Goal: Information Seeking & Learning: Learn about a topic

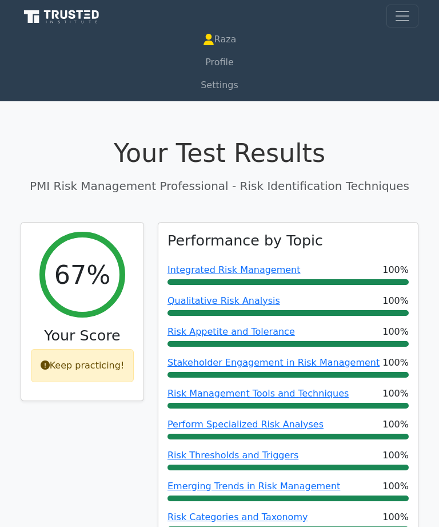
click at [255, 61] on link "Profile" at bounding box center [220, 62] width 398 height 23
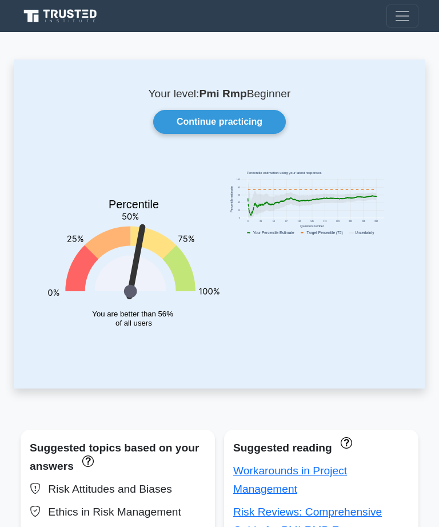
click at [270, 116] on link "Continue practicing" at bounding box center [219, 122] width 133 height 24
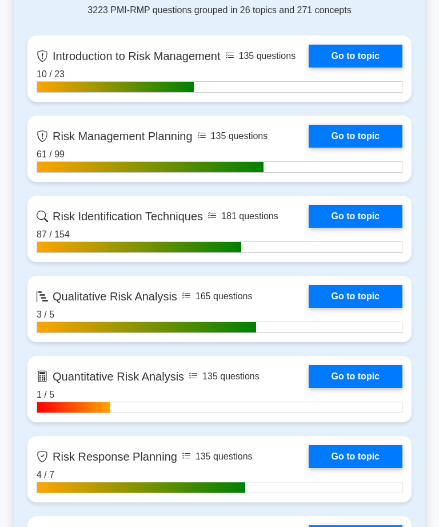
scroll to position [511, 0]
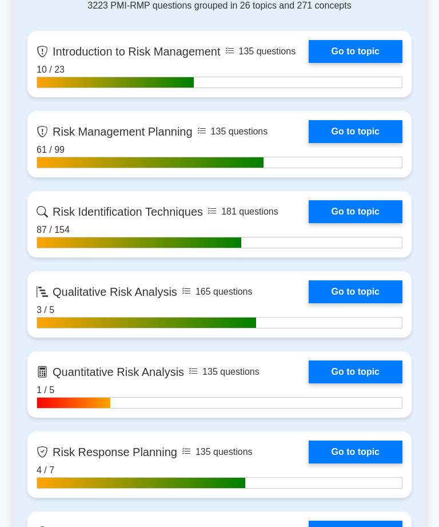
click at [374, 223] on link "Go to topic" at bounding box center [356, 211] width 94 height 23
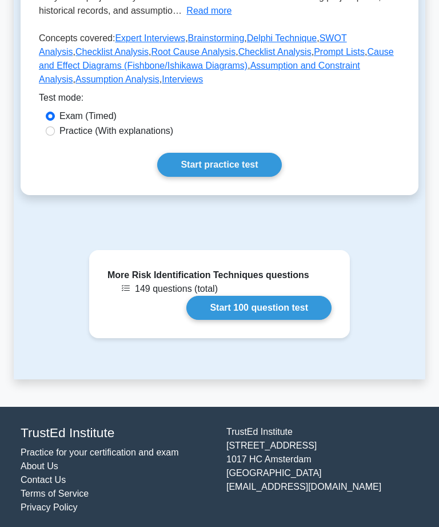
click at [285, 320] on link "Start 100 question test" at bounding box center [258, 308] width 145 height 24
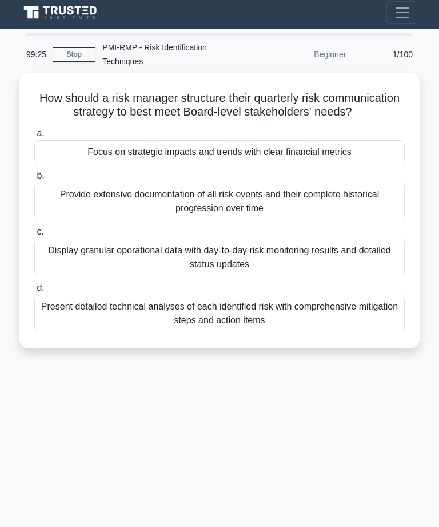
scroll to position [3, 0]
click at [369, 164] on div "Focus on strategic impacts and trends with clear financial metrics" at bounding box center [219, 152] width 370 height 24
click at [34, 137] on input "a. Focus on strategic impacts and trends with clear financial metrics" at bounding box center [34, 133] width 0 height 7
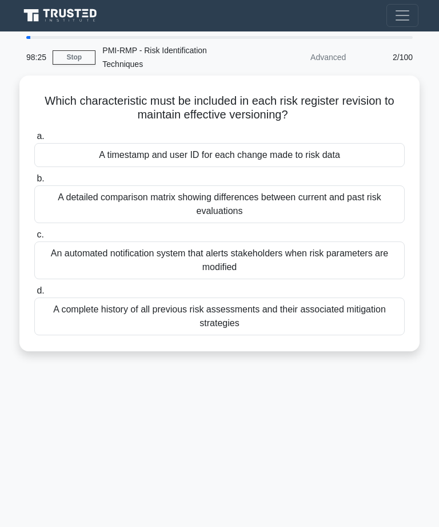
scroll to position [0, 0]
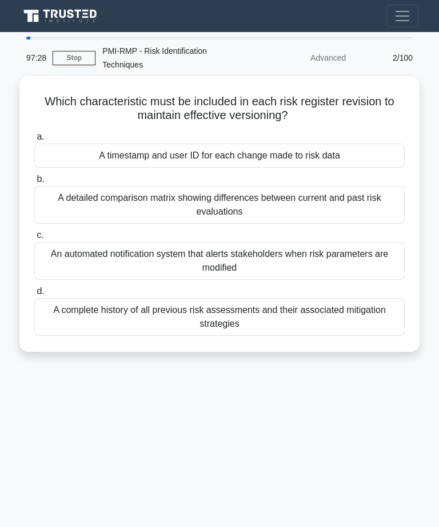
click at [350, 159] on div "A timestamp and user ID for each change made to risk data" at bounding box center [219, 155] width 370 height 24
click at [34, 141] on input "a. A timestamp and user ID for each change made to risk data" at bounding box center [34, 136] width 0 height 7
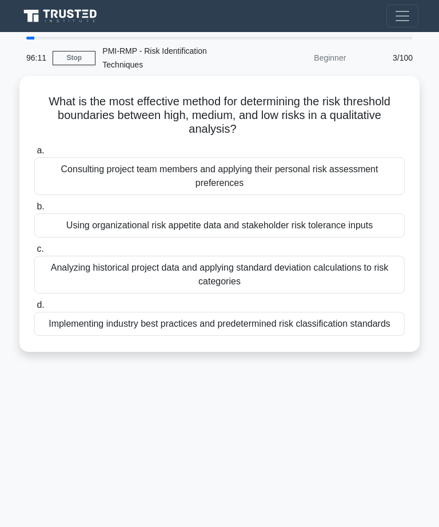
click at [337, 221] on div "Using organizational risk appetite data and stakeholder risk tolerance inputs" at bounding box center [219, 225] width 370 height 24
click at [34, 210] on input "b. Using organizational risk appetite data and stakeholder risk tolerance inputs" at bounding box center [34, 206] width 0 height 7
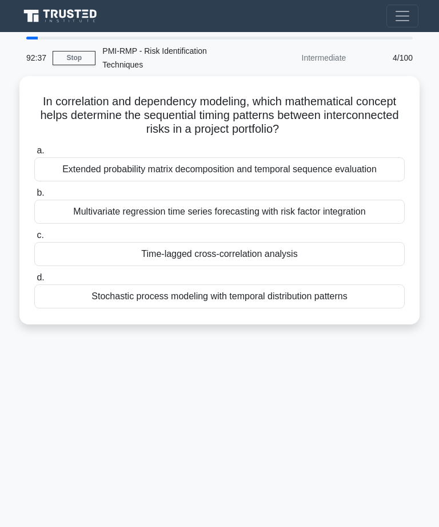
click at [339, 298] on div "Stochastic process modeling with temporal distribution patterns" at bounding box center [219, 296] width 370 height 24
click at [34, 281] on input "d. Stochastic process modeling with temporal distribution patterns" at bounding box center [34, 277] width 0 height 7
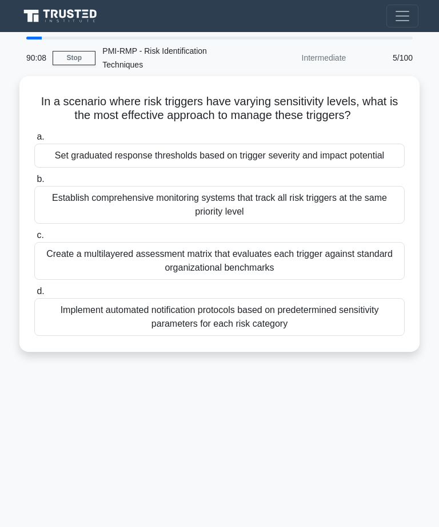
click at [296, 168] on div "Set graduated response thresholds based on trigger severity and impact potential" at bounding box center [219, 155] width 370 height 24
click at [34, 141] on input "a. Set graduated response thresholds based on trigger severity and impact poten…" at bounding box center [34, 136] width 0 height 7
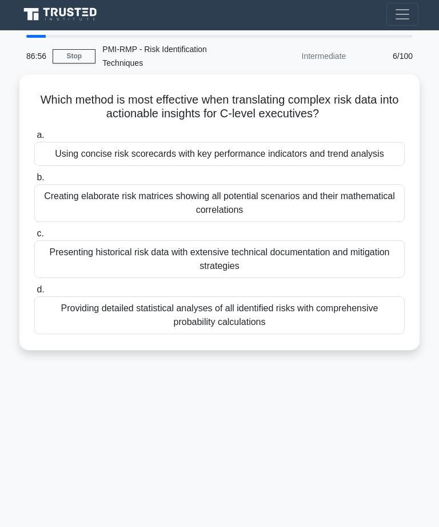
scroll to position [9, 0]
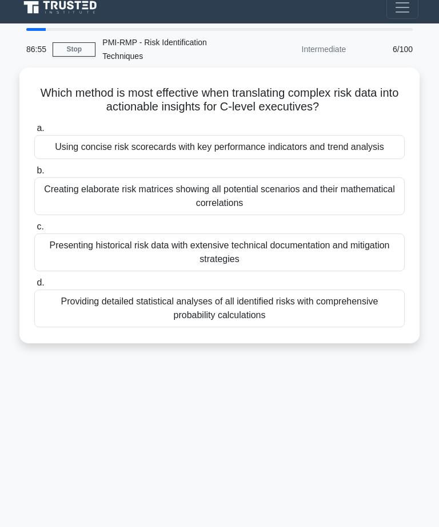
click at [390, 146] on div "Using concise risk scorecards with key performance indicators and trend analysis" at bounding box center [219, 147] width 370 height 24
click at [34, 132] on input "a. Using concise risk scorecards with key performance indicators and trend anal…" at bounding box center [34, 128] width 0 height 7
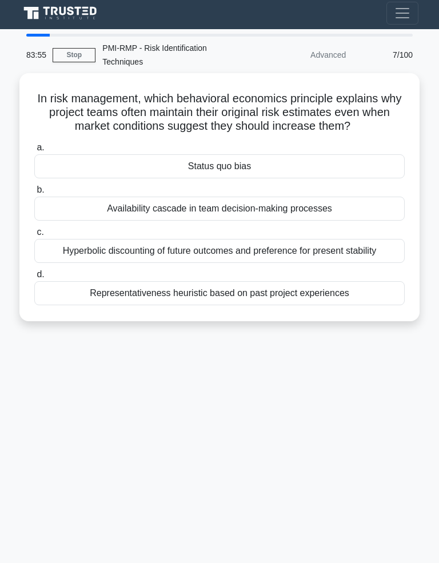
scroll to position [2, 0]
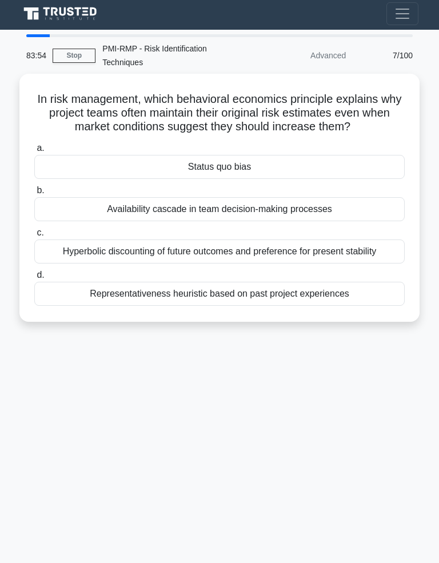
click at [364, 260] on div "Hyperbolic discounting of future outcomes and preference for present stability" at bounding box center [219, 252] width 370 height 24
click at [34, 237] on input "c. Hyperbolic discounting of future outcomes and preference for present stabili…" at bounding box center [34, 232] width 0 height 7
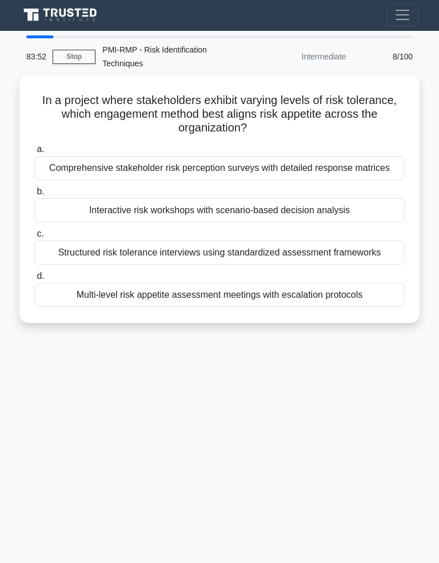
scroll to position [0, 0]
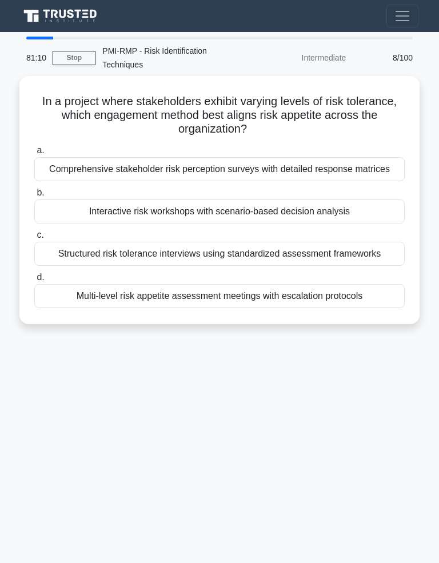
click at [365, 224] on div "Interactive risk workshops with scenario-based decision analysis" at bounding box center [219, 212] width 370 height 24
click at [34, 197] on input "b. Interactive risk workshops with scenario-based decision analysis" at bounding box center [34, 192] width 0 height 7
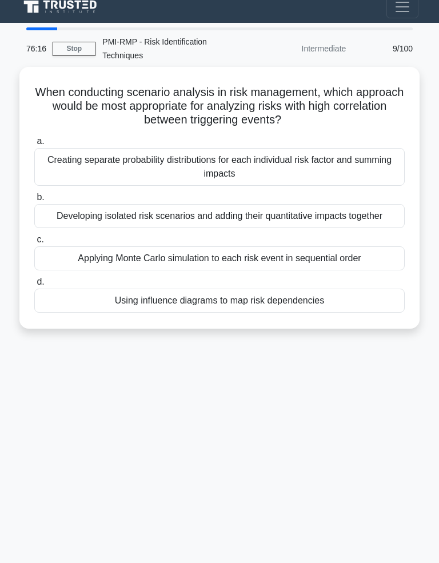
scroll to position [9, 0]
click at [397, 270] on div "Applying Monte Carlo simulation to each risk event in sequential order" at bounding box center [219, 258] width 370 height 24
click at [34, 244] on input "c. Applying Monte Carlo simulation to each risk event in sequential order" at bounding box center [34, 239] width 0 height 7
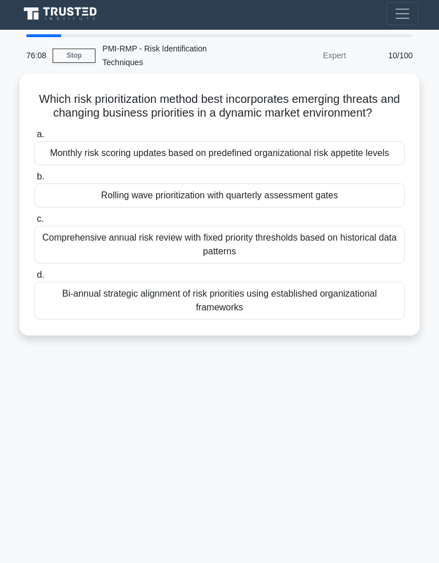
scroll to position [2, 0]
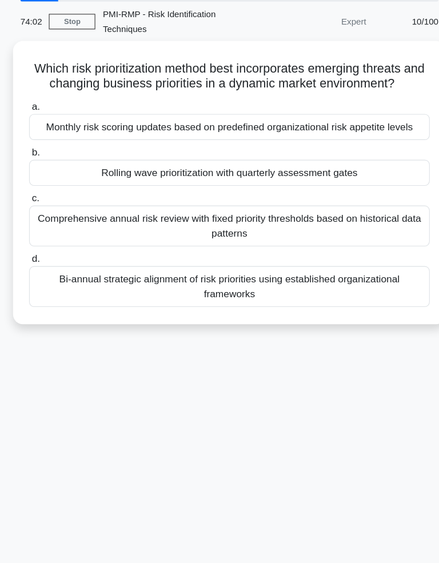
click at [330, 188] on div "Rolling wave prioritization with quarterly assessment gates" at bounding box center [219, 196] width 370 height 24
click at [34, 181] on input "b. Rolling wave prioritization with quarterly assessment gates" at bounding box center [34, 177] width 0 height 7
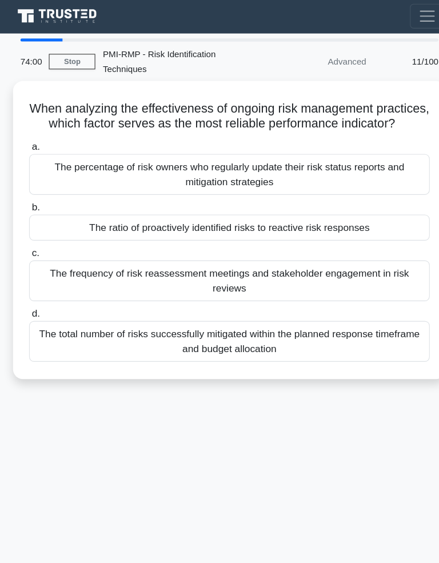
scroll to position [0, 0]
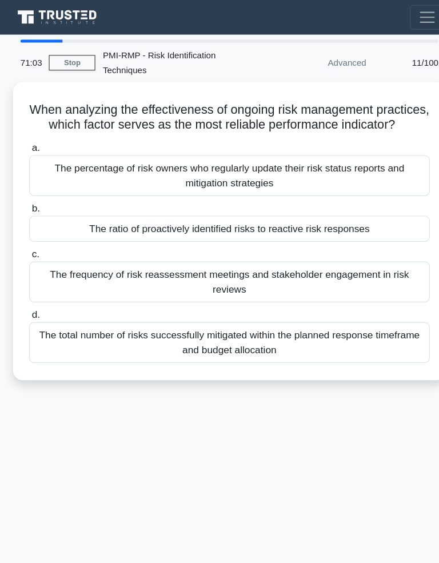
click at [358, 220] on div "The ratio of proactively identified risks to reactive risk responses" at bounding box center [219, 212] width 370 height 24
click at [34, 197] on input "b. The ratio of proactively identified risks to reactive risk responses" at bounding box center [34, 192] width 0 height 7
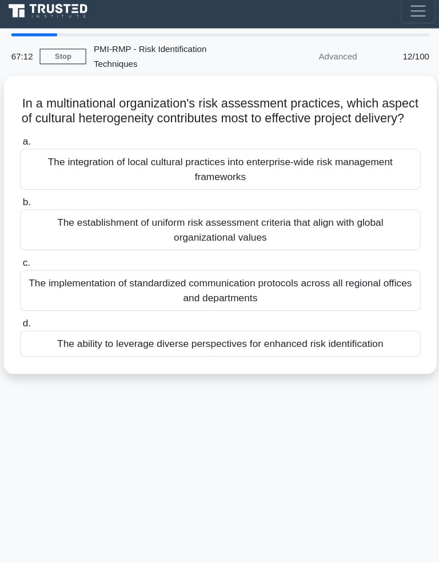
click at [342, 332] on div "The ability to leverage diverse perspectives for enhanced risk identification" at bounding box center [219, 324] width 370 height 24
click at [34, 309] on input "d. The ability to leverage diverse perspectives for enhanced risk identification" at bounding box center [34, 304] width 0 height 7
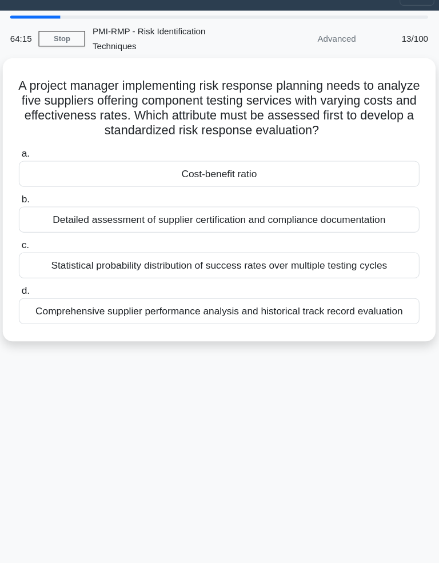
click at [268, 171] on div "Cost-benefit ratio" at bounding box center [219, 183] width 370 height 24
click at [34, 168] on input "a. Cost-benefit ratio" at bounding box center [34, 164] width 0 height 7
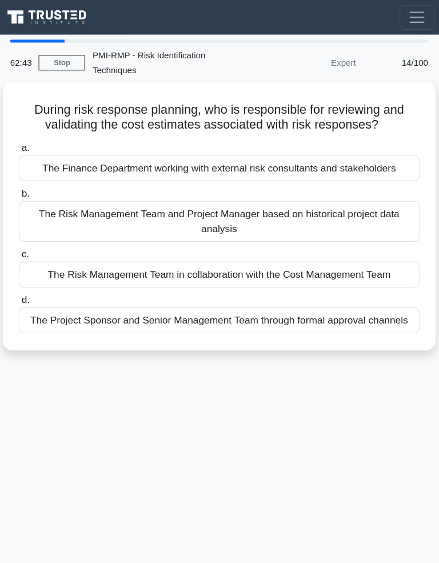
click at [311, 224] on div "The Risk Management Team and Project Manager based on historical project data a…" at bounding box center [219, 205] width 370 height 38
click at [34, 183] on input "b. The Risk Management Team and Project Manager based on historical project dat…" at bounding box center [34, 179] width 0 height 7
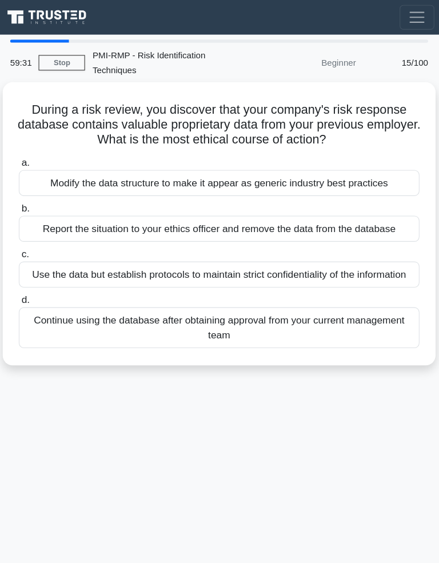
click at [319, 212] on div "Report the situation to your ethics officer and remove the data from the databa…" at bounding box center [219, 212] width 370 height 24
click at [34, 197] on input "b. Report the situation to your ethics officer and remove the data from the dat…" at bounding box center [34, 192] width 0 height 7
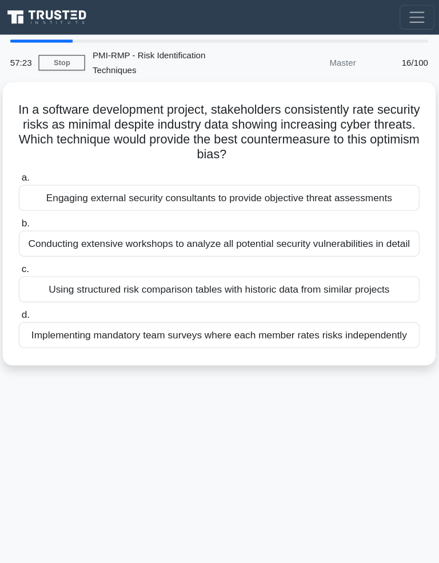
click at [285, 171] on div "Engaging external security consultants to provide objective threat assessments" at bounding box center [219, 183] width 370 height 24
click at [34, 168] on input "a. Engaging external security consultants to provide objective threat assessmen…" at bounding box center [34, 164] width 0 height 7
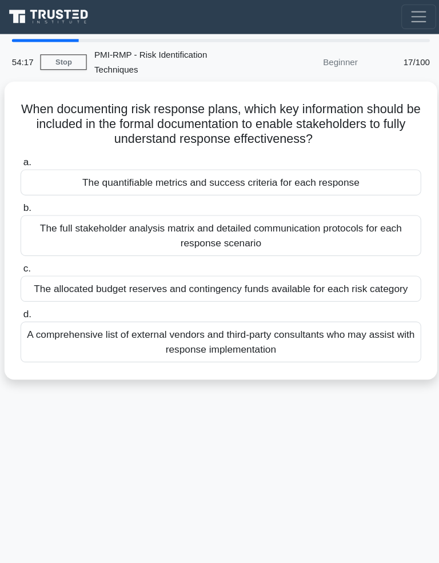
click at [333, 161] on div "The quantifiable metrics and success criteria for each response" at bounding box center [219, 169] width 370 height 24
click at [34, 154] on input "a. The quantifiable metrics and success criteria for each response" at bounding box center [34, 150] width 0 height 7
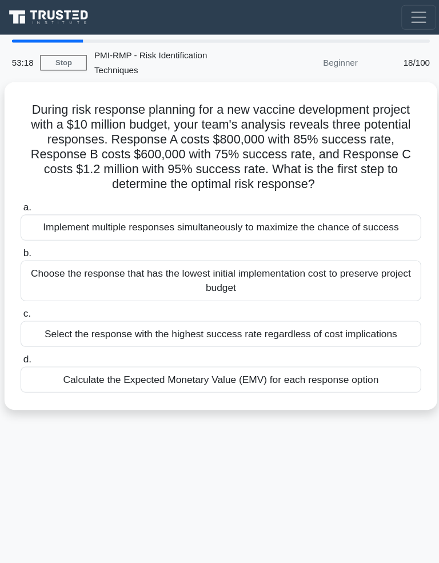
click at [340, 363] on div "Calculate the Expected Monetary Value (EMV) for each response option" at bounding box center [219, 351] width 370 height 24
click at [34, 336] on input "d. Calculate the Expected Monetary Value (EMV) for each response option" at bounding box center [34, 332] width 0 height 7
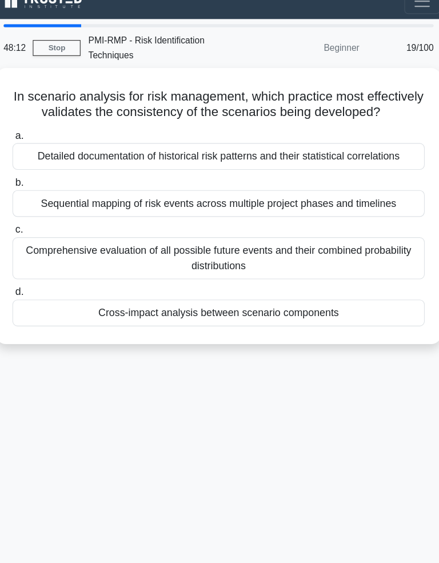
click at [289, 308] on div "Cross-impact analysis between scenario components" at bounding box center [219, 296] width 370 height 24
click at [34, 281] on input "d. Cross-impact analysis between scenario components" at bounding box center [34, 277] width 0 height 7
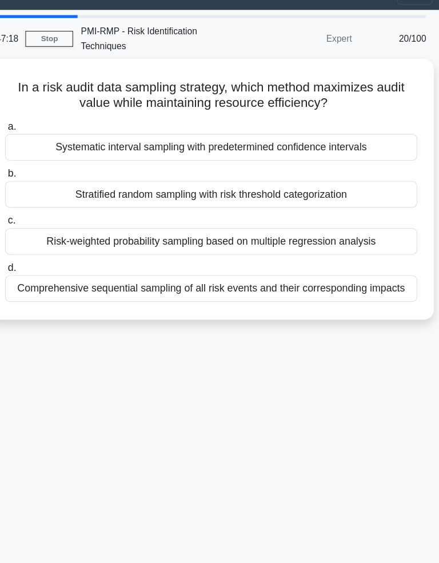
click at [321, 363] on div "47:18 Stop PMI-RMP - Risk Identification Techniques Expert 20/100 In a risk aud…" at bounding box center [220, 323] width 412 height 572
click at [379, 81] on div "In a risk audit data sampling strategy, which method maximizes audit value whil…" at bounding box center [219, 193] width 391 height 225
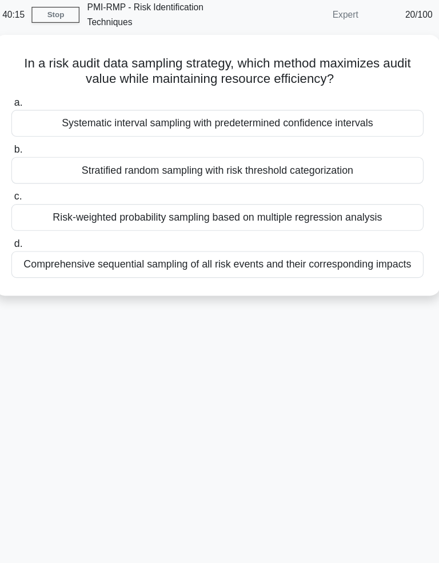
click at [325, 143] on div "Systematic interval sampling with predetermined confidence intervals" at bounding box center [219, 155] width 370 height 24
click at [34, 133] on input "a. Systematic interval sampling with predetermined confidence intervals" at bounding box center [34, 136] width 0 height 7
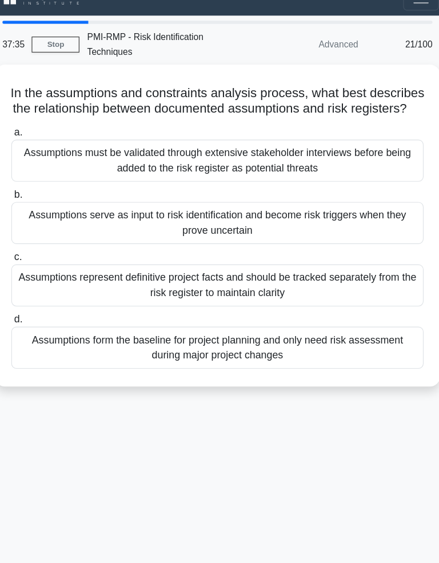
click at [320, 200] on div "Assumptions serve as input to risk identification and become risk triggers when…" at bounding box center [219, 219] width 370 height 38
click at [34, 197] on input "b. Assumptions serve as input to risk identification and become risk triggers w…" at bounding box center [34, 192] width 0 height 7
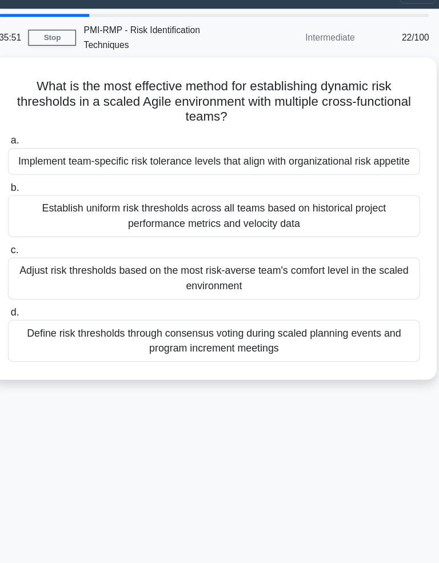
click at [332, 157] on div "Implement team-specific risk tolerance levels that align with organizational ri…" at bounding box center [219, 169] width 370 height 24
click at [34, 147] on input "a. Implement team-specific risk tolerance levels that align with organizational…" at bounding box center [34, 150] width 0 height 7
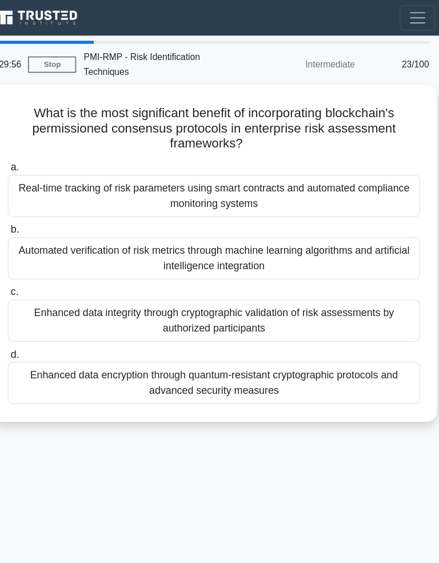
click at [289, 281] on div "Enhanced data integrity through cryptographic validation of risk assessments by…" at bounding box center [219, 288] width 370 height 38
click at [34, 266] on input "c. Enhanced data integrity through cryptographic validation of risk assessments…" at bounding box center [34, 262] width 0 height 7
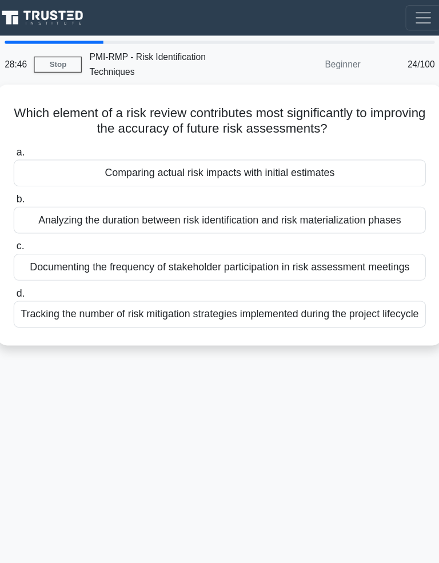
click at [327, 155] on div "Comparing actual risk impacts with initial estimates" at bounding box center [219, 155] width 370 height 24
click at [34, 141] on input "a. Comparing actual risk impacts with initial estimates" at bounding box center [34, 136] width 0 height 7
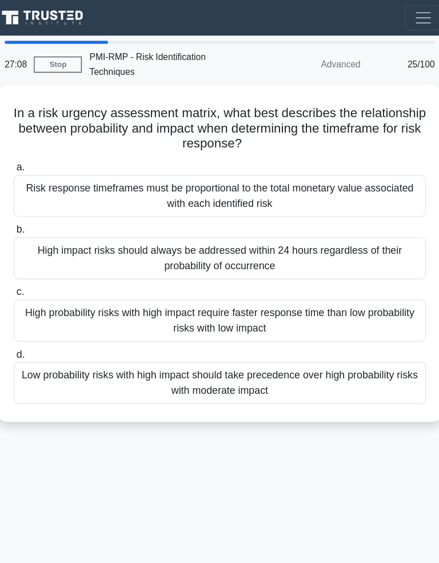
click at [309, 289] on div "High probability risks with high impact require faster response time than low p…" at bounding box center [219, 288] width 370 height 38
click at [34, 266] on input "c. High probability risks with high impact require faster response time than lo…" at bounding box center [34, 262] width 0 height 7
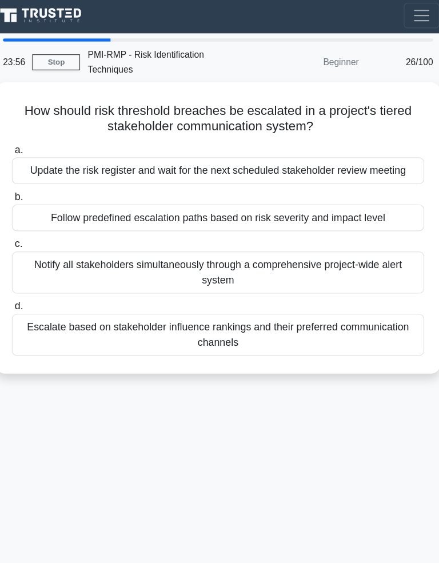
click at [337, 210] on div "Follow predefined escalation paths based on risk severity and impact level" at bounding box center [219, 198] width 370 height 24
click at [34, 183] on input "b. Follow predefined escalation paths based on risk severity and impact level" at bounding box center [34, 179] width 0 height 7
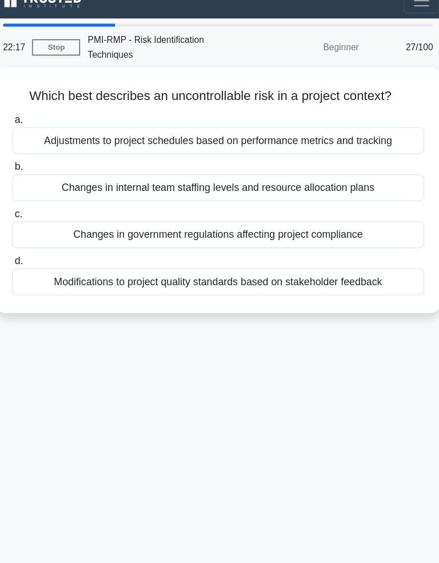
click at [363, 227] on div "Changes in government regulations affecting project compliance" at bounding box center [219, 226] width 370 height 24
click at [34, 212] on input "c. Changes in government regulations affecting project compliance" at bounding box center [34, 207] width 0 height 7
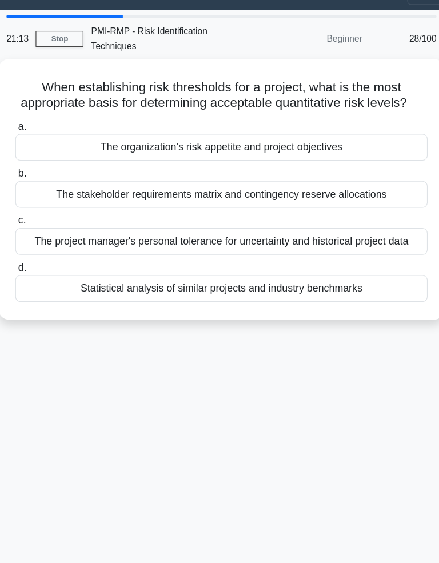
click at [205, 370] on div "21:13 Stop PMI-RMP - Risk Identification Techniques Beginner 28/100 When establ…" at bounding box center [220, 323] width 412 height 572
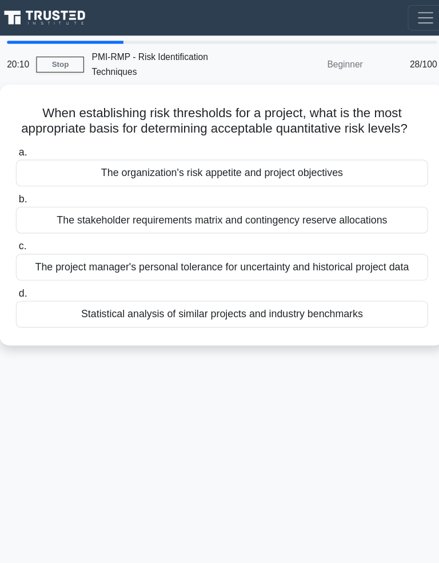
click at [333, 159] on div "The organization's risk appetite and project objectives" at bounding box center [219, 155] width 370 height 24
click at [34, 141] on input "a. The organization's risk appetite and project objectives" at bounding box center [34, 136] width 0 height 7
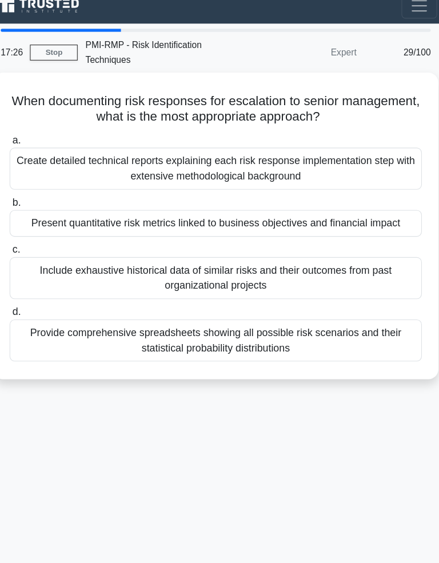
click at [353, 202] on div "Present quantitative risk metrics linked to business objectives and financial i…" at bounding box center [219, 212] width 370 height 24
click at [34, 197] on input "b. Present quantitative risk metrics linked to business objectives and financia…" at bounding box center [34, 192] width 0 height 7
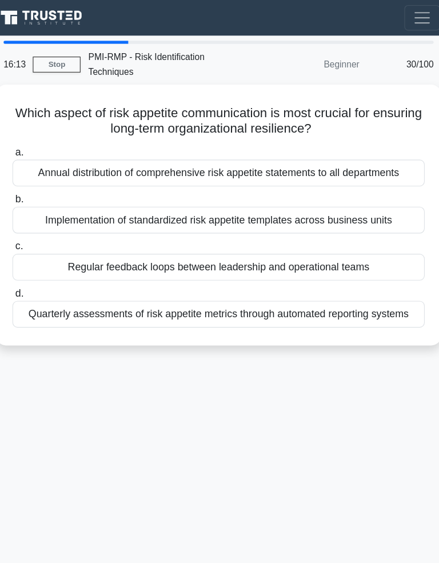
click at [298, 249] on div "Regular feedback loops between leadership and operational teams" at bounding box center [219, 240] width 370 height 24
click at [34, 225] on input "c. Regular feedback loops between leadership and operational teams" at bounding box center [34, 221] width 0 height 7
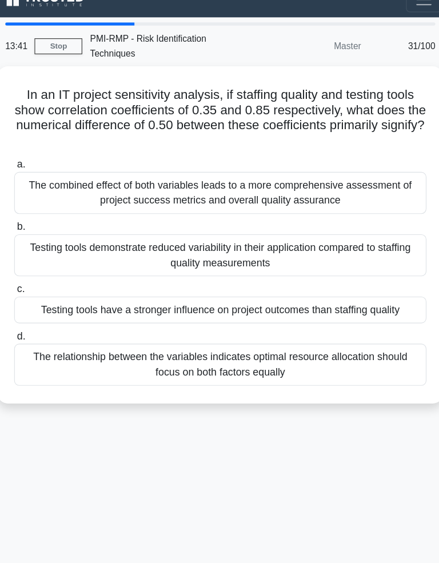
click at [329, 286] on div "Testing tools have a stronger influence on project outcomes than staffing quali…" at bounding box center [219, 295] width 370 height 24
click at [34, 280] on input "c. Testing tools have a stronger influence on project outcomes than staffing qu…" at bounding box center [34, 276] width 0 height 7
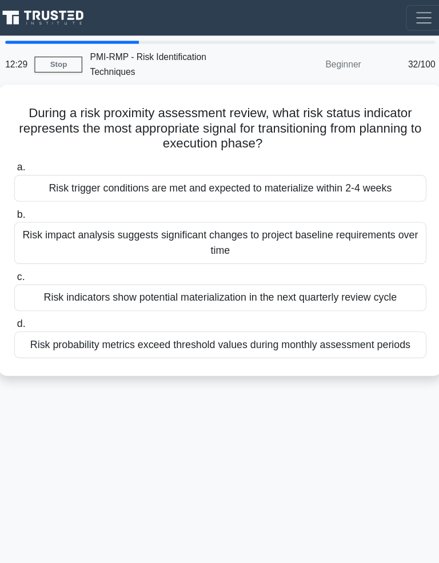
click at [244, 429] on div "12:29 Stop PMI-RMP - Risk Identification Techniques Beginner 32/100 During a ri…" at bounding box center [220, 323] width 412 height 572
click at [325, 174] on div "Risk trigger conditions are met and expected to materialize within 2-4 weeks" at bounding box center [219, 169] width 370 height 24
click at [34, 154] on input "a. Risk trigger conditions are met and expected to materialize within 2-4 weeks" at bounding box center [34, 150] width 0 height 7
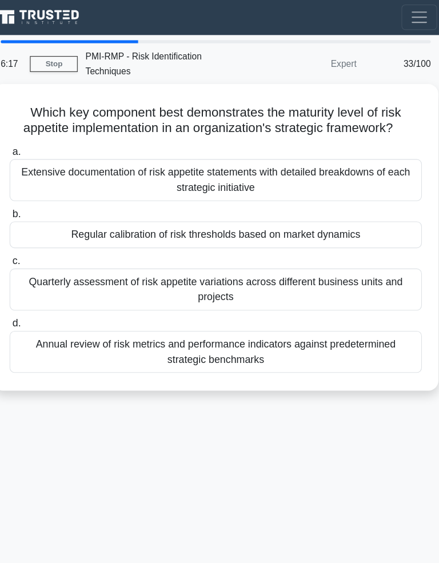
click at [348, 224] on div "Regular calibration of risk thresholds based on market dynamics" at bounding box center [219, 212] width 370 height 24
click at [34, 197] on input "b. Regular calibration of risk thresholds based on market dynamics" at bounding box center [34, 192] width 0 height 7
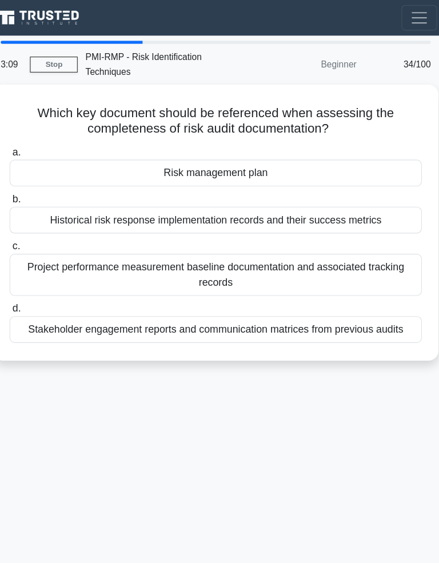
click at [306, 157] on div "Risk management plan" at bounding box center [219, 155] width 370 height 24
click at [34, 141] on input "a. Risk management plan" at bounding box center [34, 136] width 0 height 7
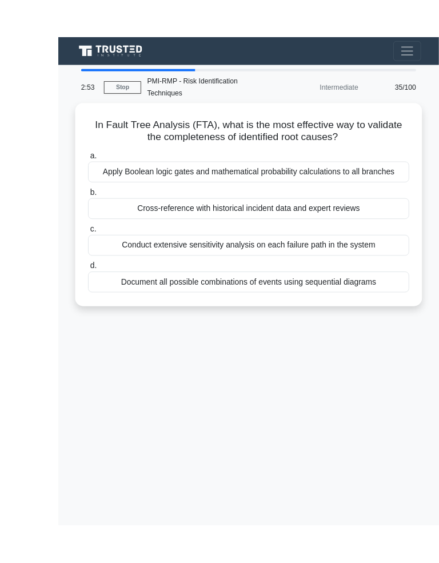
scroll to position [42, 0]
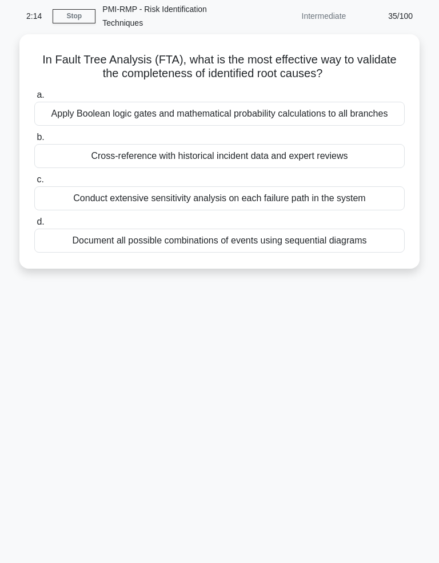
click at [374, 168] on div "Cross-reference with historical incident data and expert reviews" at bounding box center [219, 156] width 370 height 24
click at [34, 141] on input "b. Cross-reference with historical incident data and expert reviews" at bounding box center [34, 137] width 0 height 7
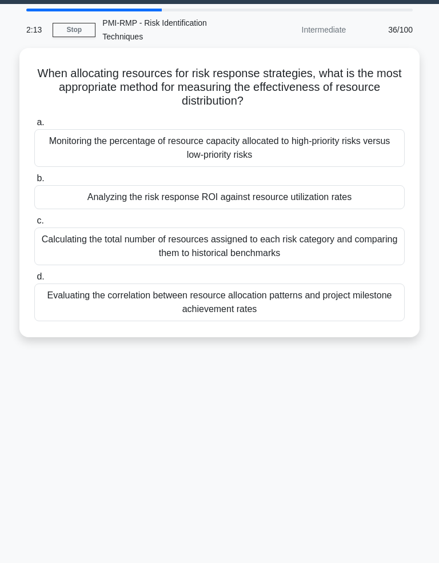
scroll to position [0, 0]
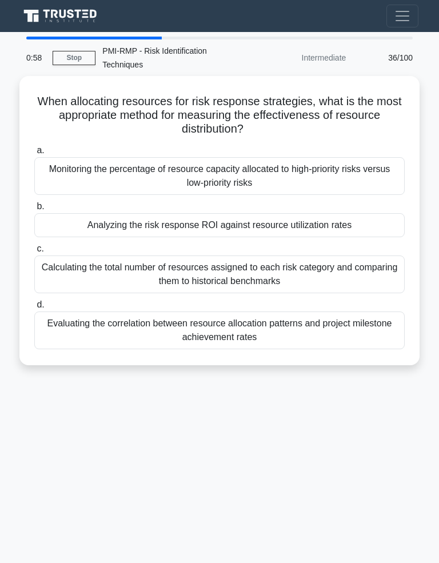
click at [362, 222] on div "Analyzing the risk response ROI against resource utilization rates" at bounding box center [219, 225] width 370 height 24
click at [34, 210] on input "b. Analyzing the risk response ROI against resource utilization rates" at bounding box center [34, 206] width 0 height 7
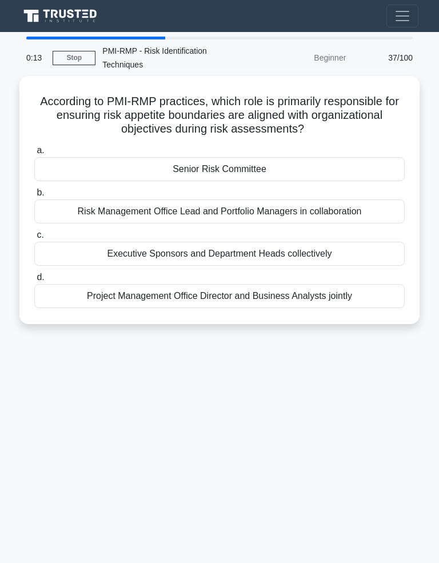
click at [340, 247] on div "Executive Sponsors and Department Heads collectively" at bounding box center [219, 254] width 370 height 24
click at [34, 239] on input "c. Executive Sponsors and Department Heads collectively" at bounding box center [34, 235] width 0 height 7
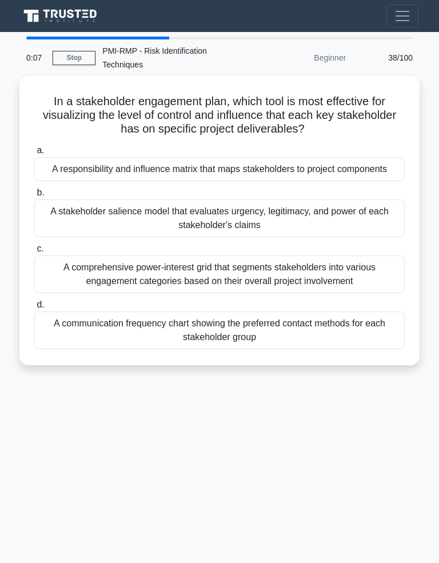
click at [81, 55] on link "Stop" at bounding box center [74, 58] width 43 height 14
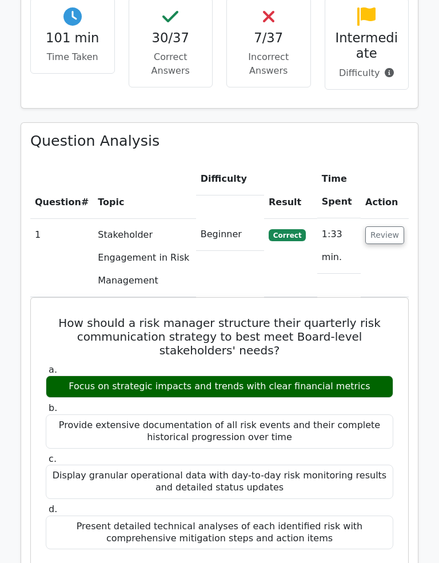
scroll to position [892, 0]
click at [397, 226] on button "Review" at bounding box center [384, 235] width 39 height 18
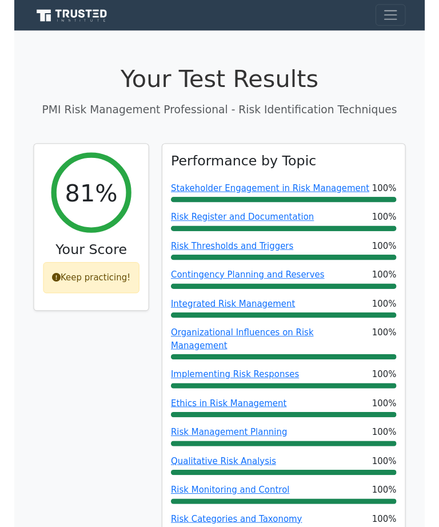
scroll to position [1, 0]
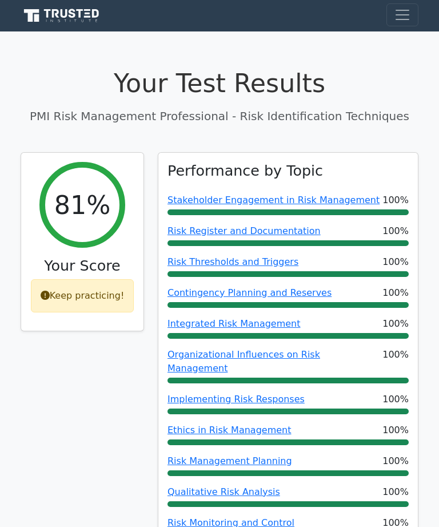
click at [406, 18] on span "Toggle navigation" at bounding box center [402, 14] width 17 height 17
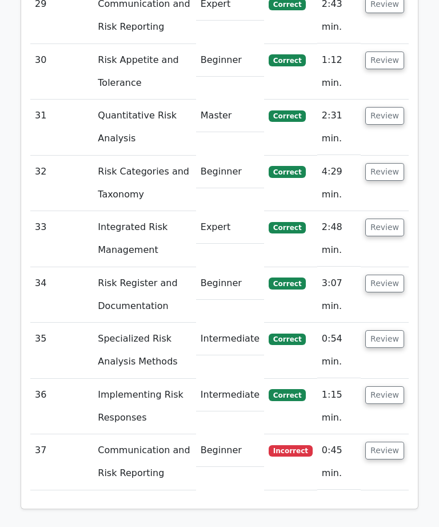
scroll to position [2907, 0]
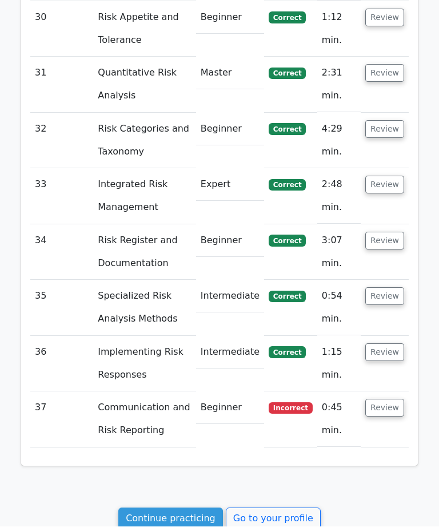
click at [210, 508] on link "Continue practicing" at bounding box center [170, 519] width 105 height 22
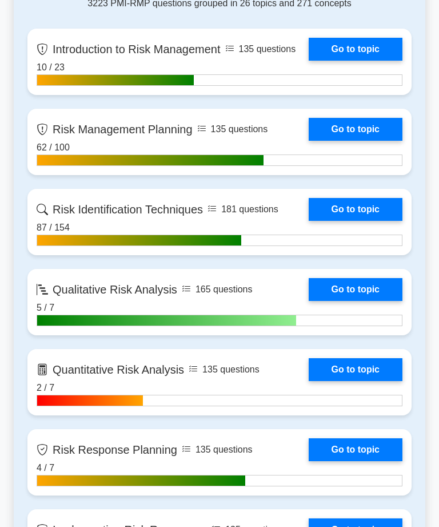
scroll to position [512, 0]
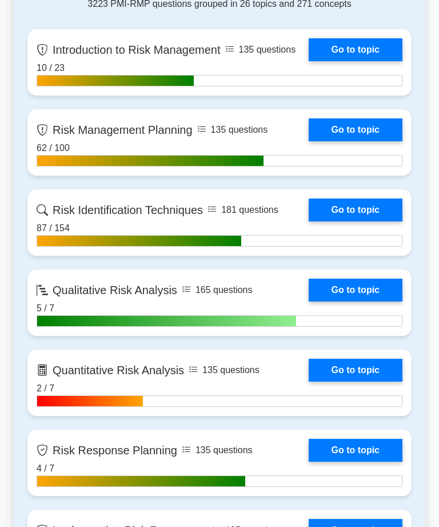
click at [371, 221] on link "Go to topic" at bounding box center [356, 209] width 94 height 23
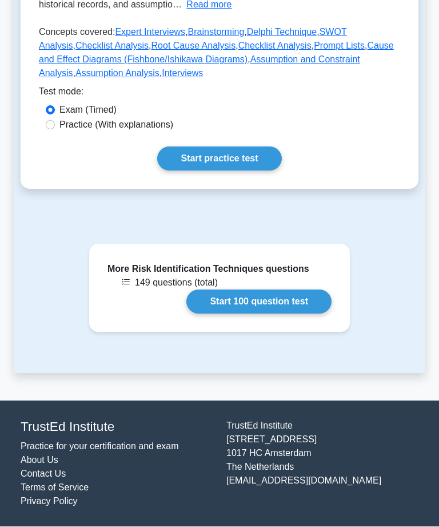
click at [301, 314] on link "Start 100 question test" at bounding box center [258, 302] width 145 height 24
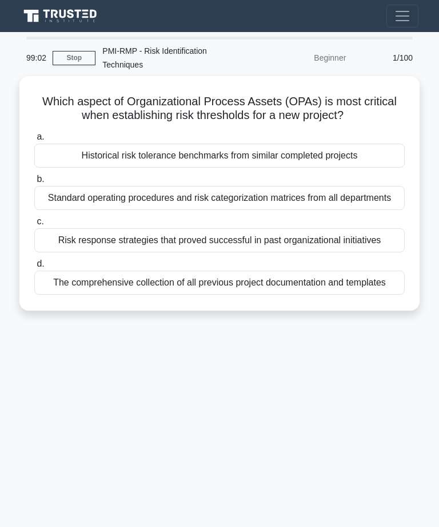
click at [370, 152] on div "Historical risk tolerance benchmarks from similar completed projects" at bounding box center [219, 155] width 370 height 24
click at [34, 141] on input "a. Historical risk tolerance benchmarks from similar completed projects" at bounding box center [34, 136] width 0 height 7
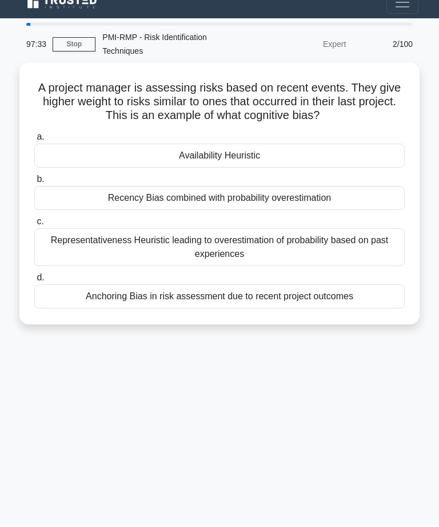
scroll to position [14, 0]
click at [310, 295] on div "Anchoring Bias in risk assessment due to recent project outcomes" at bounding box center [219, 296] width 370 height 24
click at [34, 281] on input "d. Anchoring Bias in risk assessment due to recent project outcomes" at bounding box center [34, 277] width 0 height 7
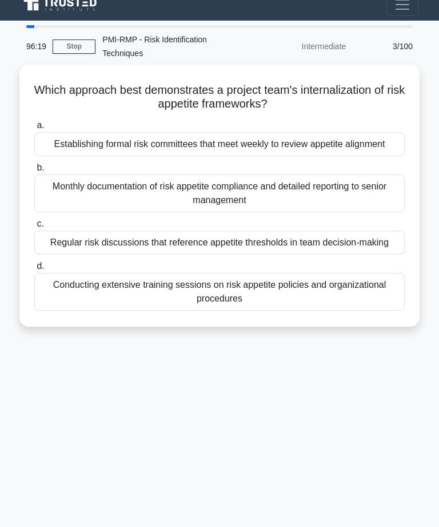
scroll to position [11, 0]
click at [349, 254] on div "Regular risk discussions that reference appetite thresholds in team decision-ma…" at bounding box center [219, 242] width 370 height 24
click at [34, 228] on input "c. Regular risk discussions that reference appetite thresholds in team decision…" at bounding box center [34, 223] width 0 height 7
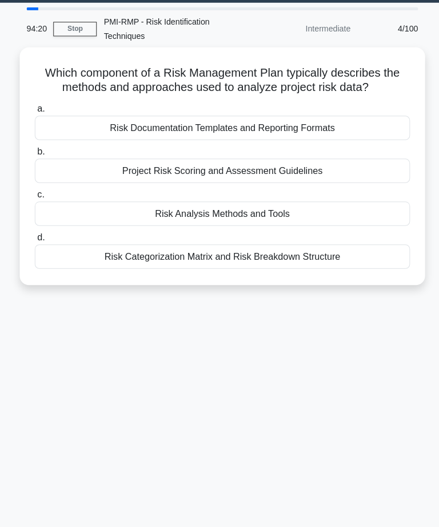
scroll to position [30, 0]
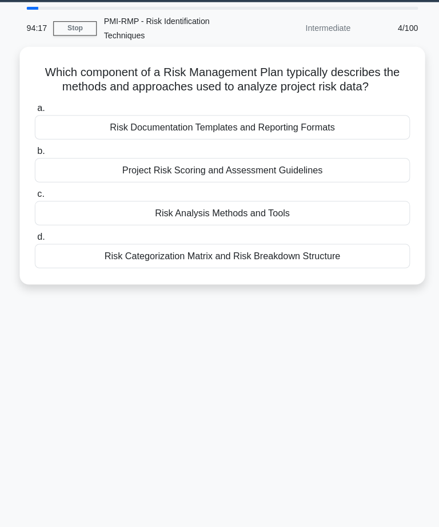
click at [356, 397] on div "94:17 Stop PMI-RMP - Risk Identification Techniques Intermediate 4/100 Which co…" at bounding box center [220, 293] width 412 height 572
click at [329, 396] on div "93:34 Stop PMI-RMP - Risk Identification Techniques Intermediate 4/100 Which co…" at bounding box center [220, 293] width 412 height 572
click at [345, 264] on div "Risk Categorization Matrix and Risk Breakdown Structure" at bounding box center [219, 253] width 370 height 24
click at [34, 238] on input "d. Risk Categorization Matrix and Risk Breakdown Structure" at bounding box center [34, 233] width 0 height 7
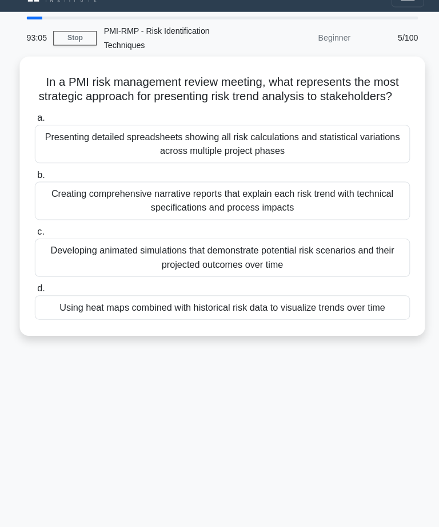
scroll to position [0, 0]
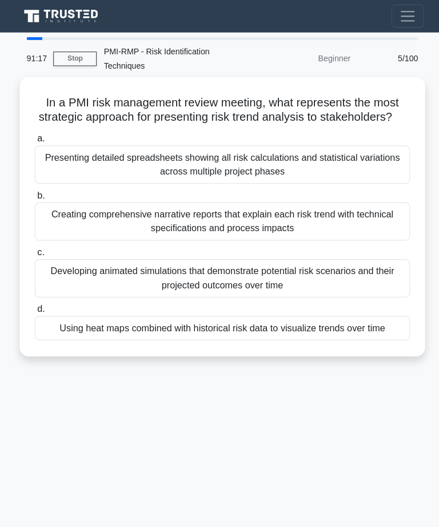
click at [315, 284] on div "Developing animated simulations that demonstrate potential risk scenarios and t…" at bounding box center [219, 275] width 370 height 38
click at [34, 253] on input "c. Developing animated simulations that demonstrate potential risk scenarios an…" at bounding box center [34, 248] width 0 height 7
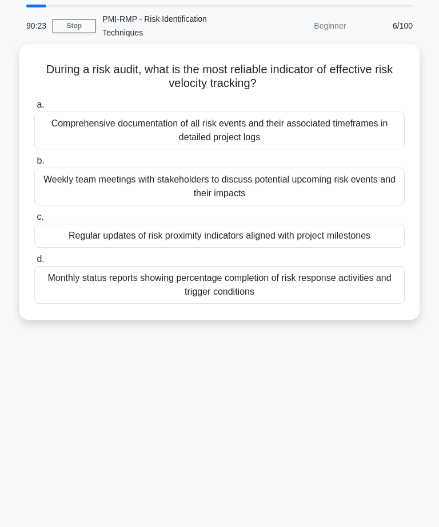
scroll to position [32, 0]
click at [350, 240] on div "Regular updates of risk proximity indicators aligned with project milestones" at bounding box center [219, 236] width 370 height 24
click at [34, 221] on input "c. Regular updates of risk proximity indicators aligned with project milestones" at bounding box center [34, 216] width 0 height 7
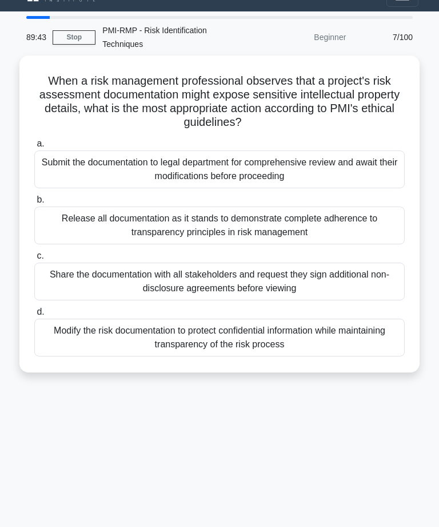
scroll to position [0, 0]
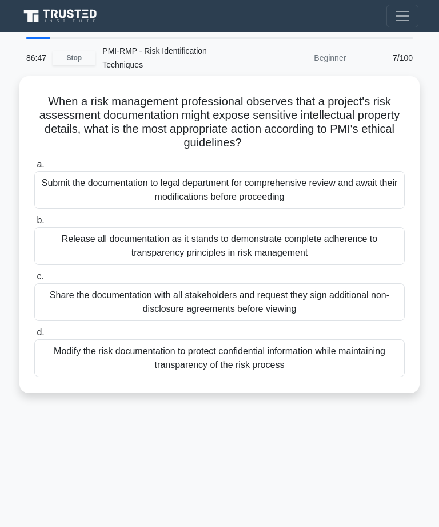
click at [361, 348] on div "Modify the risk documentation to protect confidential information while maintai…" at bounding box center [219, 358] width 370 height 38
click at [34, 336] on input "d. Modify the risk documentation to protect confidential information while main…" at bounding box center [34, 332] width 0 height 7
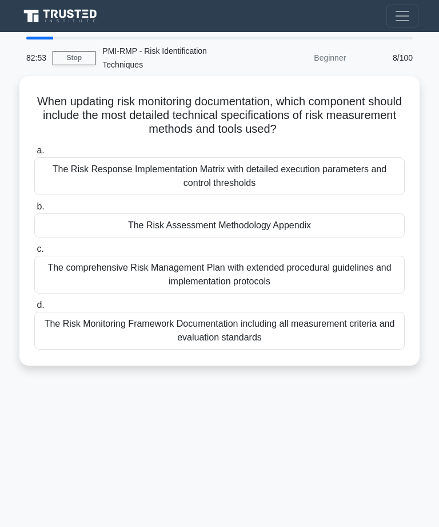
click at [308, 327] on div "The Risk Monitoring Framework Documentation including all measurement criteria …" at bounding box center [219, 331] width 370 height 38
click at [34, 309] on input "d. The Risk Monitoring Framework Documentation including all measurement criter…" at bounding box center [34, 304] width 0 height 7
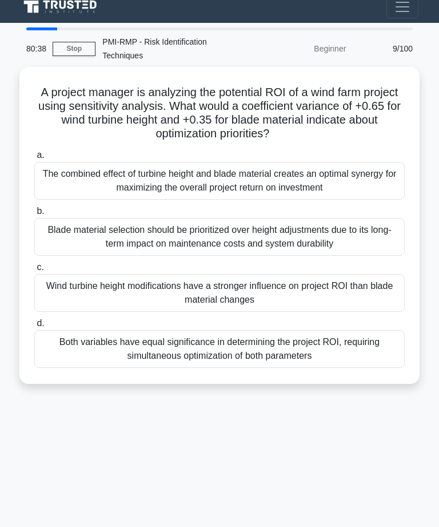
scroll to position [9, 0]
click at [393, 285] on div "Wind turbine height modifications have a stronger influence on project ROI than…" at bounding box center [219, 293] width 370 height 38
click at [34, 271] on input "c. Wind turbine height modifications have a stronger influence on project ROI t…" at bounding box center [34, 267] width 0 height 7
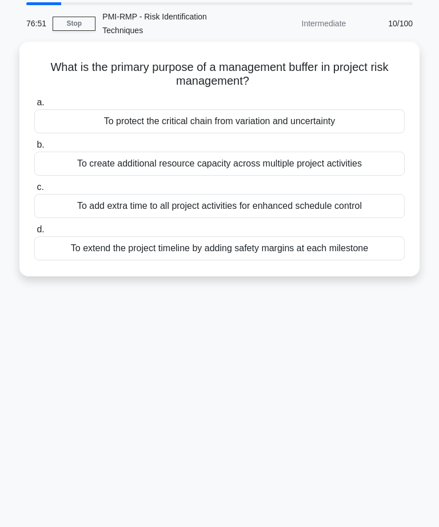
scroll to position [34, 0]
click at [393, 200] on div "To add extra time to all project activities for enhanced schedule control" at bounding box center [219, 206] width 370 height 24
click at [34, 191] on input "c. To add extra time to all project activities for enhanced schedule control" at bounding box center [34, 187] width 0 height 7
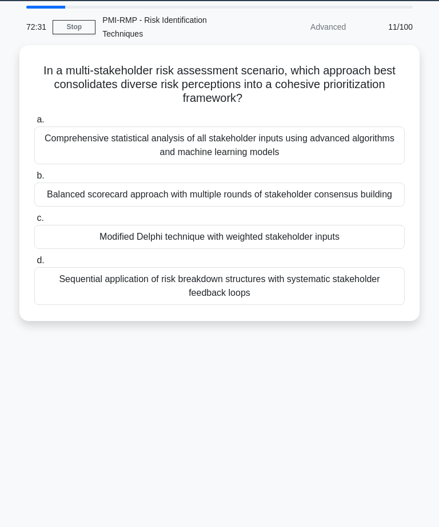
scroll to position [31, 0]
click at [354, 196] on div "Balanced scorecard approach with multiple rounds of stakeholder consensus build…" at bounding box center [219, 194] width 370 height 24
click at [34, 180] on input "b. Balanced scorecard approach with multiple rounds of stakeholder consensus bu…" at bounding box center [34, 175] width 0 height 7
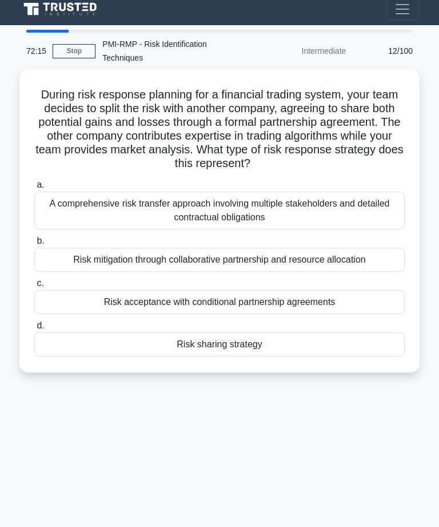
scroll to position [0, 0]
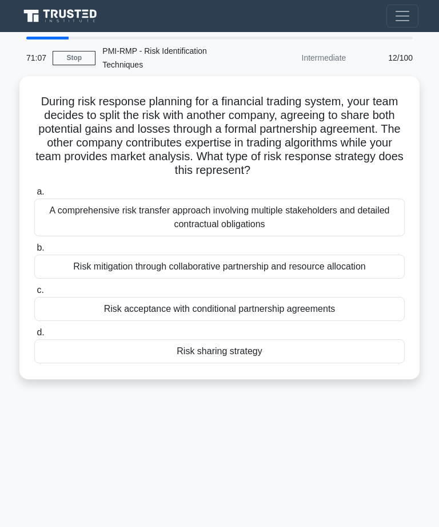
click at [300, 357] on div "Risk sharing strategy" at bounding box center [219, 351] width 370 height 24
click at [34, 336] on input "d. Risk sharing strategy" at bounding box center [34, 332] width 0 height 7
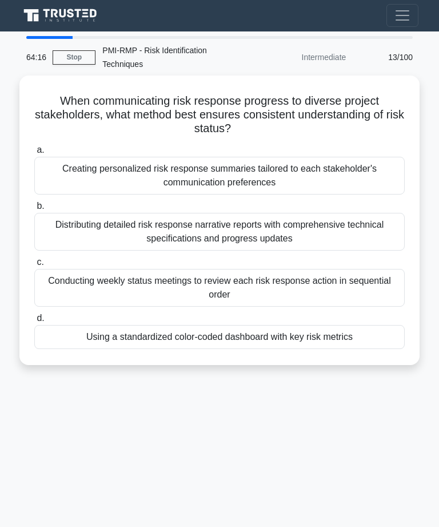
scroll to position [27, 0]
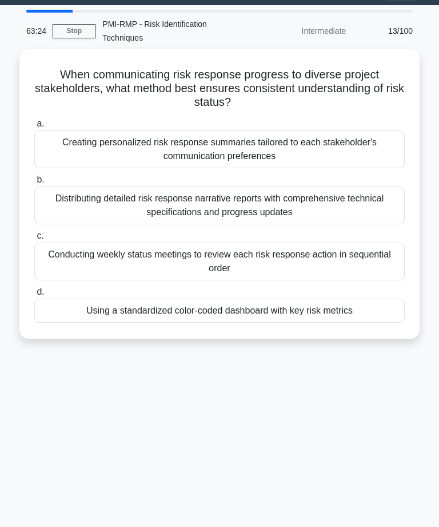
click at [350, 311] on div "Using a standardized color-coded dashboard with key risk metrics" at bounding box center [219, 310] width 370 height 24
click at [34, 296] on input "d. Using a standardized color-coded dashboard with key risk metrics" at bounding box center [34, 291] width 0 height 7
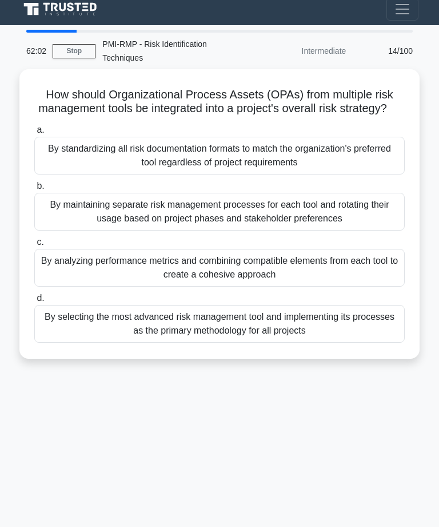
scroll to position [7, 0]
click at [329, 281] on div "By analyzing performance metrics and combining compatible elements from each to…" at bounding box center [219, 268] width 370 height 38
click at [34, 246] on input "c. By analyzing performance metrics and combining compatible elements from each…" at bounding box center [34, 241] width 0 height 7
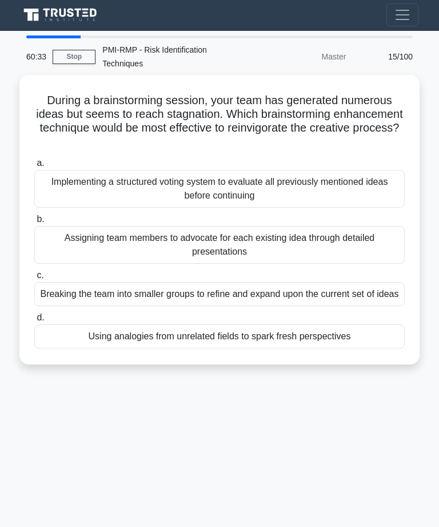
scroll to position [0, 0]
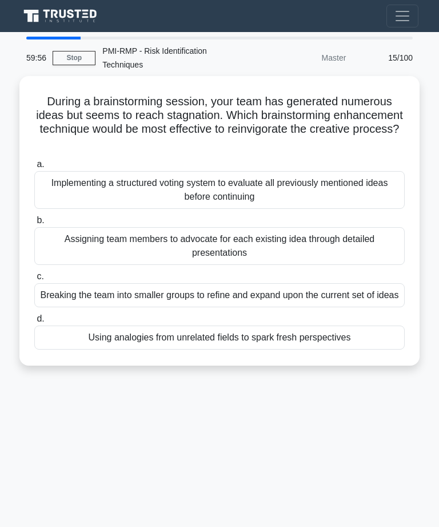
click at [344, 348] on div "Using analogies from unrelated fields to spark fresh perspectives" at bounding box center [219, 337] width 370 height 24
click at [34, 322] on input "d. Using analogies from unrelated fields to spark fresh perspectives" at bounding box center [34, 318] width 0 height 7
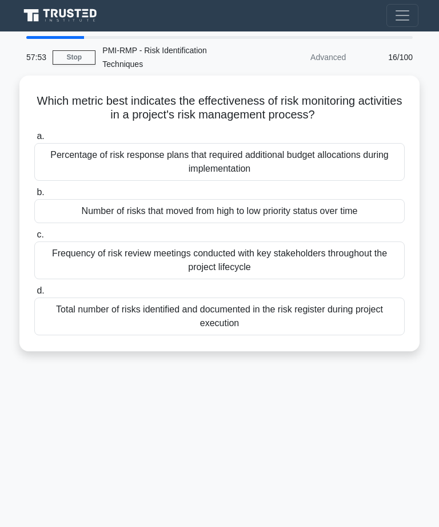
scroll to position [4, 0]
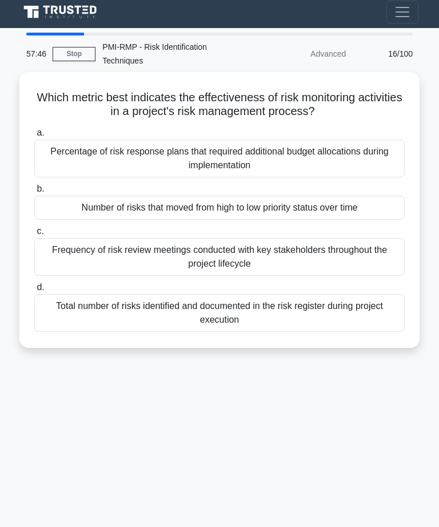
click at [364, 208] on div "Number of risks that moved from high to low priority status over time" at bounding box center [219, 208] width 370 height 24
click at [34, 193] on input "b. Number of risks that moved from high to low priority status over time" at bounding box center [34, 188] width 0 height 7
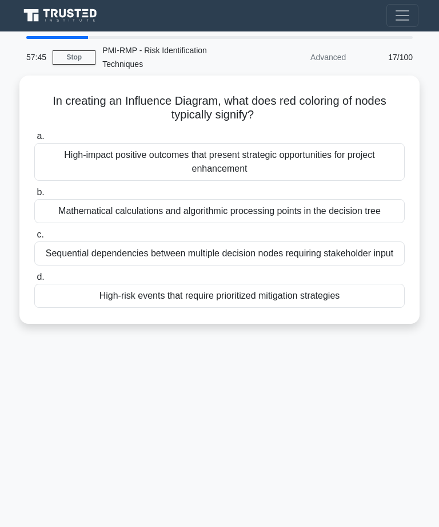
scroll to position [0, 0]
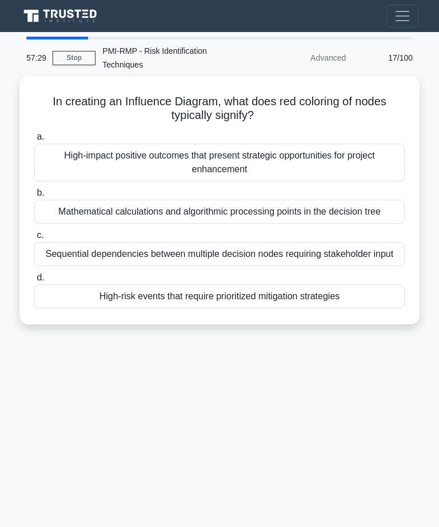
click at [268, 440] on div "57:29 Stop PMI-RMP - Risk Identification Techniques Advanced 17/100 In creating…" at bounding box center [220, 323] width 412 height 572
click at [372, 463] on div "57:02 Stop PMI-RMP - Risk Identification Techniques Advanced 17/100 In creating…" at bounding box center [220, 323] width 412 height 572
click at [318, 451] on div "56:06 Stop PMI-RMP - Risk Identification Techniques Advanced 17/100 In creating…" at bounding box center [220, 323] width 412 height 572
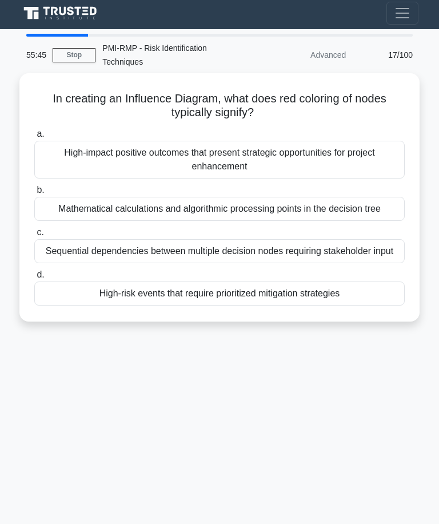
scroll to position [3, 0]
click at [305, 305] on div "High-risk events that require prioritized mitigation strategies" at bounding box center [219, 293] width 370 height 24
click at [34, 278] on input "d. High-risk events that require prioritized mitigation strategies" at bounding box center [34, 274] width 0 height 7
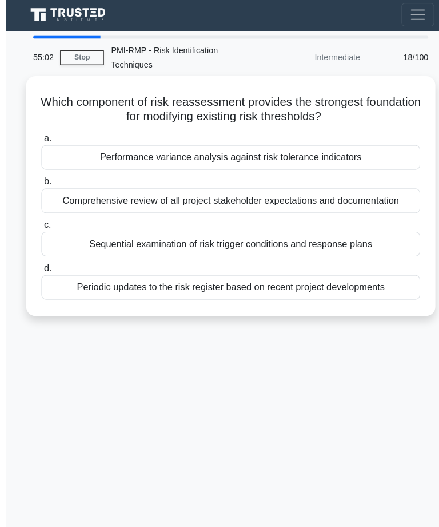
scroll to position [0, 0]
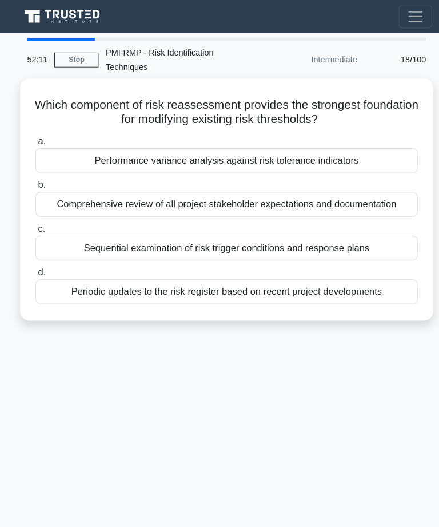
click at [365, 153] on div "Performance variance analysis against risk tolerance indicators" at bounding box center [219, 155] width 370 height 24
click at [34, 141] on input "a. Performance variance analysis against risk tolerance indicators" at bounding box center [34, 136] width 0 height 7
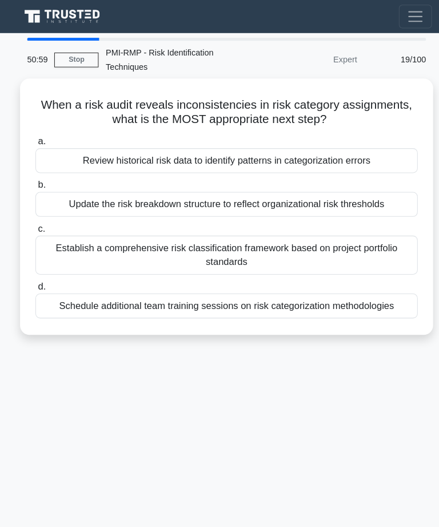
click at [289, 376] on div "50:59 Stop PMI-RMP - Risk Identification Techniques Expert 19/100 When a risk a…" at bounding box center [220, 323] width 412 height 572
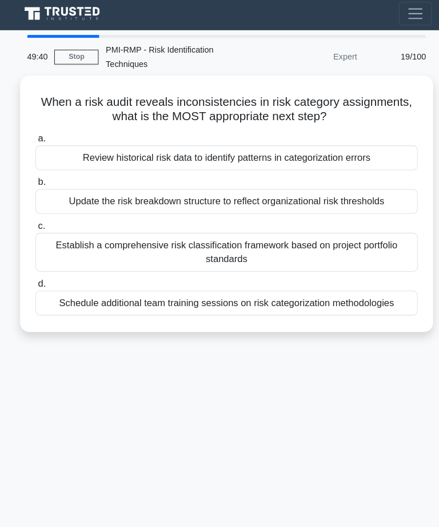
click at [336, 293] on div "Schedule additional team training sessions on risk categorization methodologies" at bounding box center [219, 296] width 370 height 24
click at [34, 281] on input "d. Schedule additional team training sessions on risk categorization methodolog…" at bounding box center [34, 277] width 0 height 7
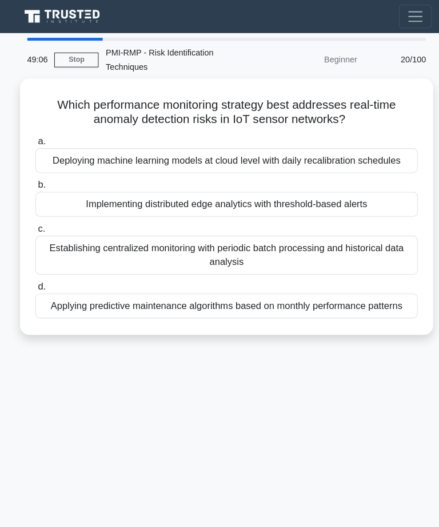
click at [259, 429] on div "49:06 Stop PMI-RMP - Risk Identification Techniques Beginner 20/100 Which perfo…" at bounding box center [220, 323] width 412 height 572
click at [294, 393] on div "48:17 Stop PMI-RMP - Risk Identification Techniques Beginner 20/100 Which perfo…" at bounding box center [220, 323] width 412 height 572
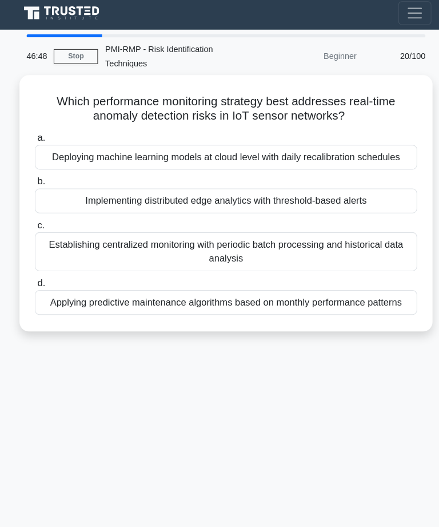
click at [349, 405] on div "46:48 Stop PMI-RMP - Risk Identification Techniques Beginner 20/100 Which perfo…" at bounding box center [220, 323] width 412 height 572
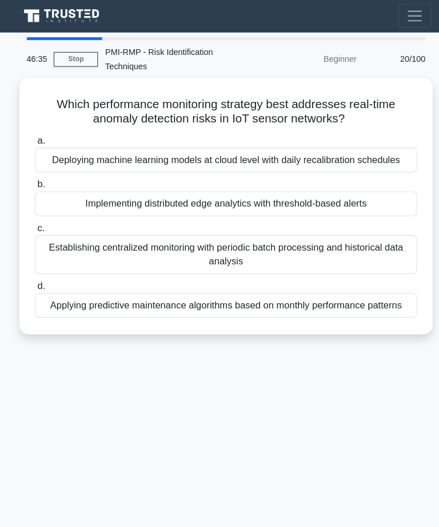
scroll to position [1, 0]
click at [368, 209] on div "Implementing distributed edge analytics with threshold-based alerts" at bounding box center [219, 197] width 370 height 24
click at [34, 182] on input "b. Implementing distributed edge analytics with threshold-based alerts" at bounding box center [34, 178] width 0 height 7
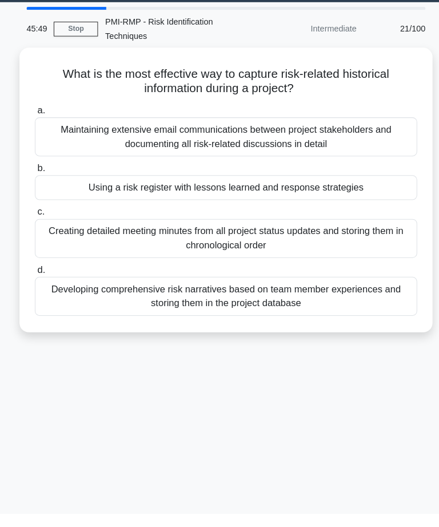
scroll to position [17, 0]
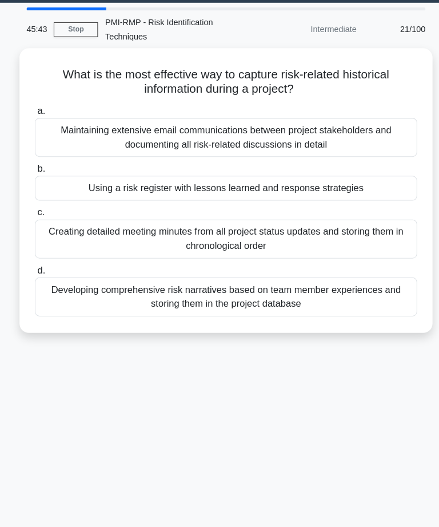
click at [71, 34] on link "Stop" at bounding box center [74, 41] width 43 height 14
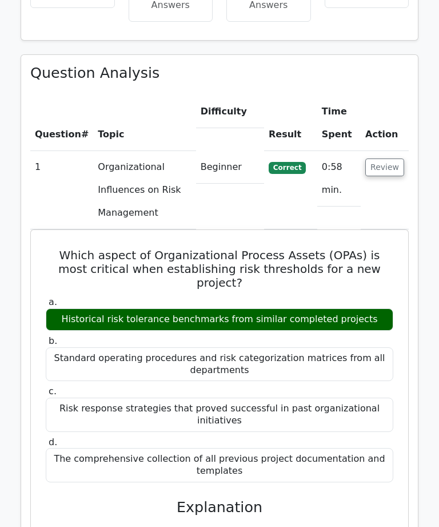
scroll to position [864, 0]
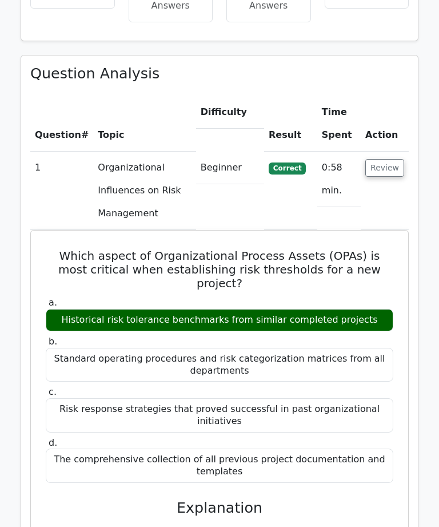
click at [401, 151] on td "Review" at bounding box center [385, 190] width 48 height 78
click at [389, 159] on button "Review" at bounding box center [384, 168] width 39 height 18
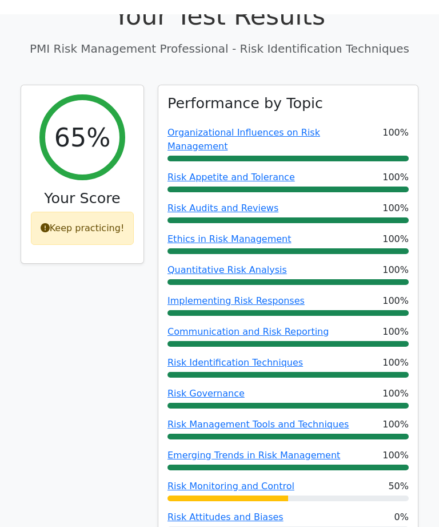
scroll to position [0, 0]
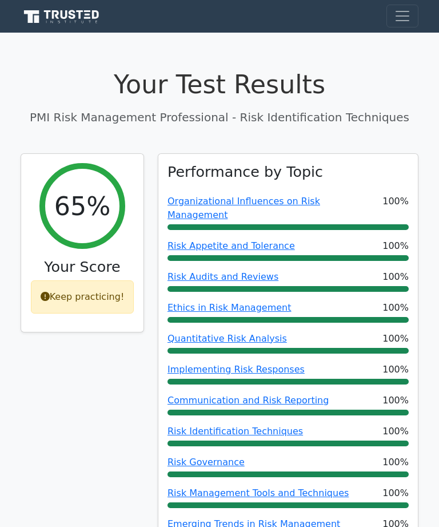
click at [408, 13] on span "Toggle navigation" at bounding box center [402, 15] width 17 height 17
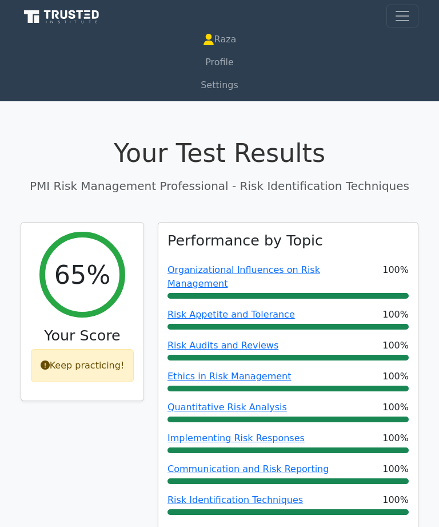
click at [237, 65] on link "Profile" at bounding box center [220, 62] width 398 height 23
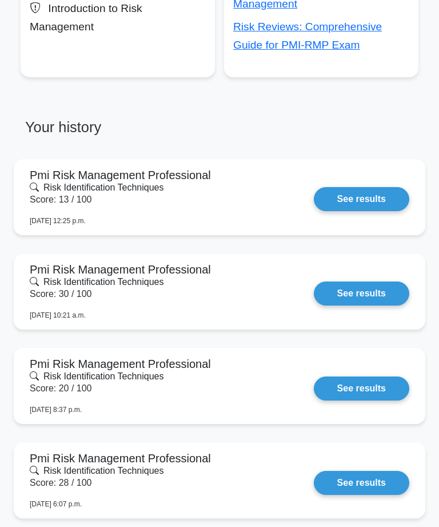
scroll to position [527, 0]
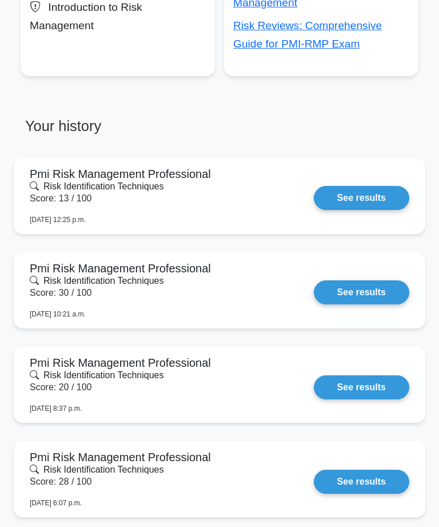
click at [354, 295] on link "See results" at bounding box center [361, 292] width 95 height 24
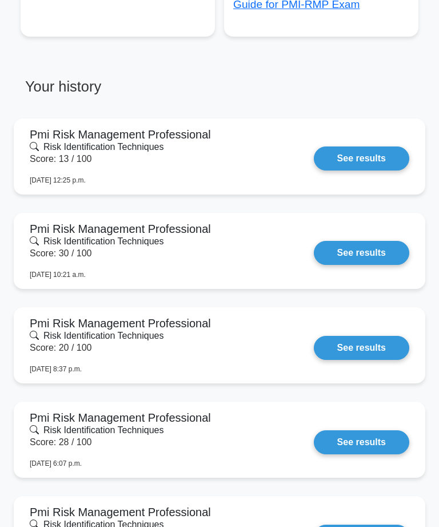
scroll to position [567, 0]
click at [380, 153] on link "See results" at bounding box center [361, 158] width 95 height 24
